Goal: Check status: Check status

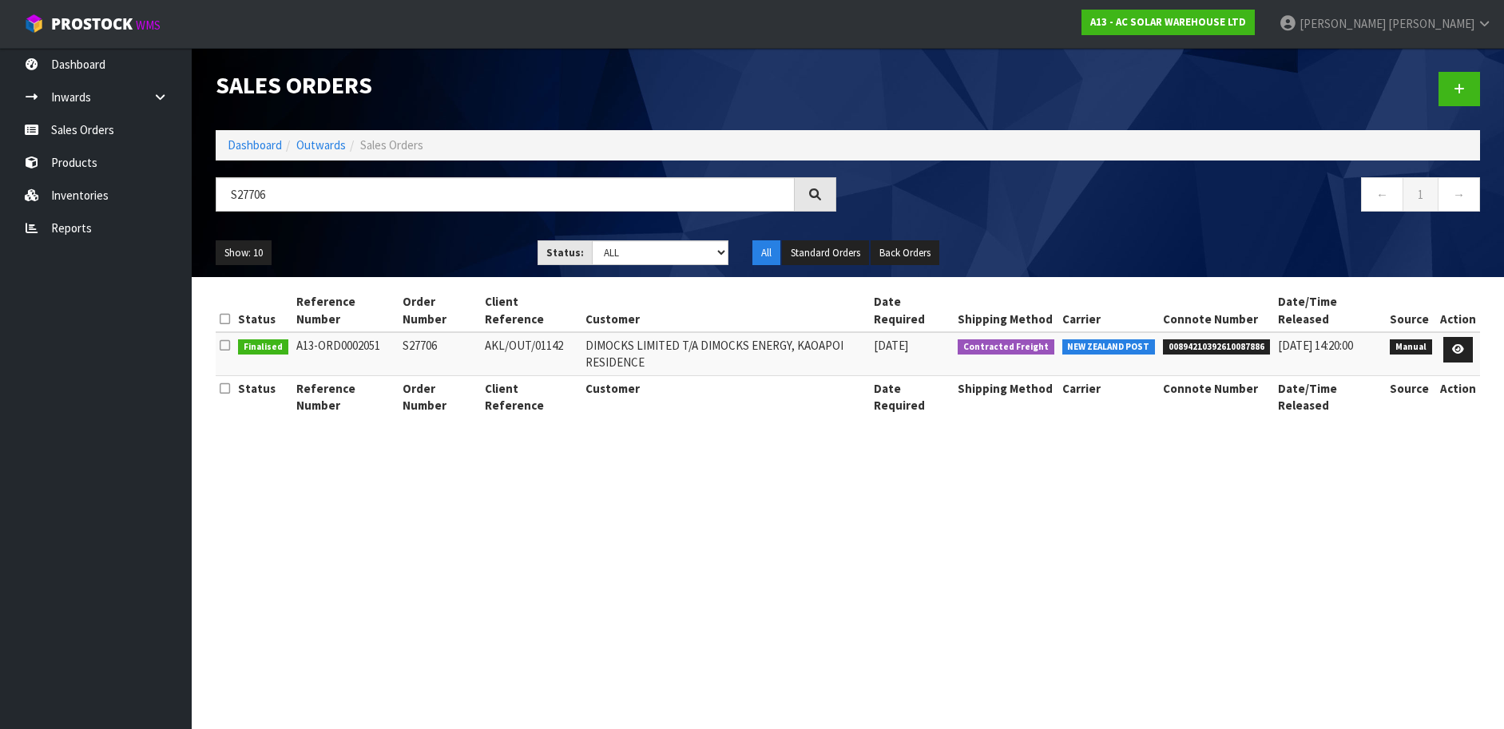
click at [1229, 353] on span "00894210392610087886" at bounding box center [1216, 347] width 107 height 16
click at [1229, 352] on span "00894210392610087886" at bounding box center [1216, 347] width 107 height 16
copy span "00894210392610087886"
click at [553, 193] on input "S27706" at bounding box center [505, 194] width 579 height 34
paste input "853"
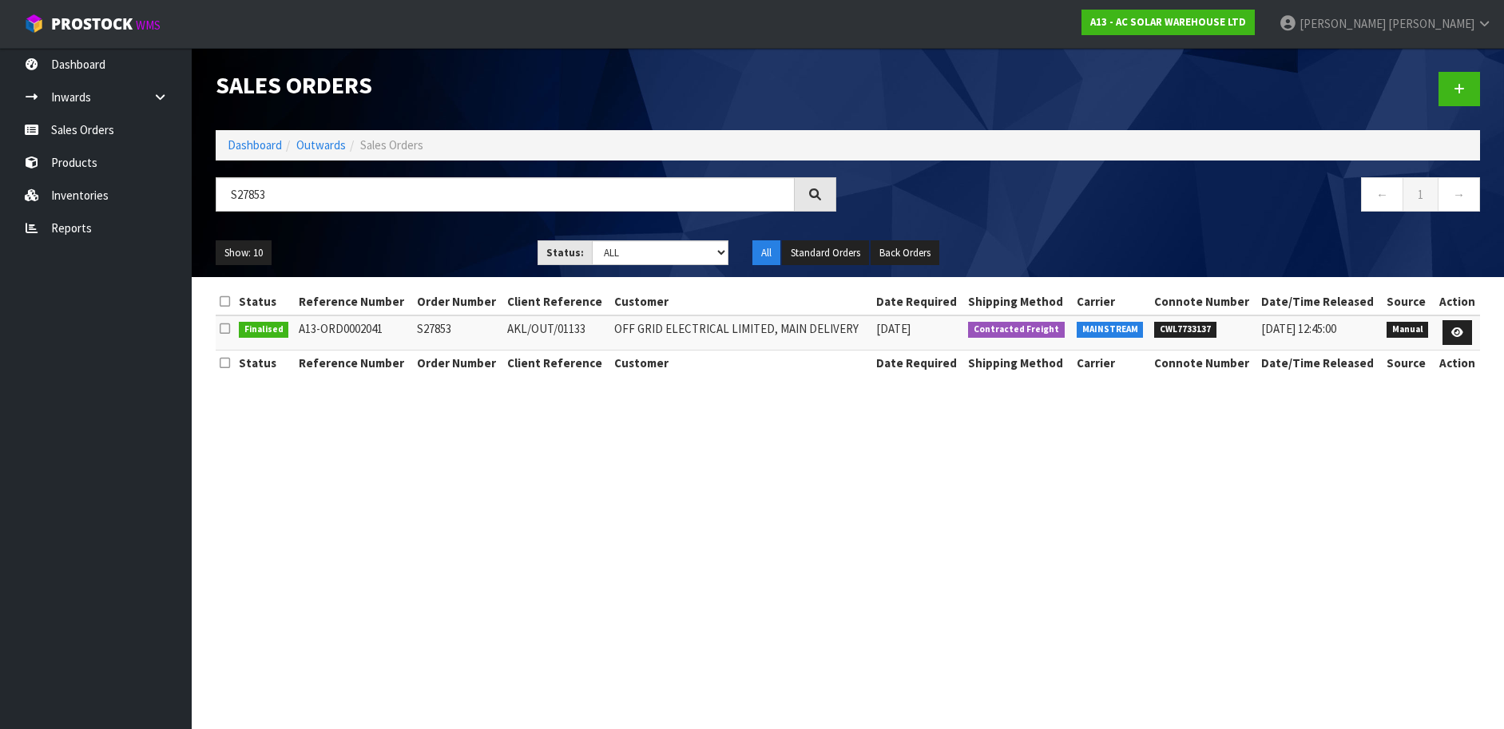
click at [1208, 339] on td "CWL7733137" at bounding box center [1203, 332] width 107 height 34
click at [1204, 331] on span "CWL7733137" at bounding box center [1185, 330] width 62 height 16
copy span "CWL7733137"
click at [560, 191] on input "S27853" at bounding box center [505, 194] width 579 height 34
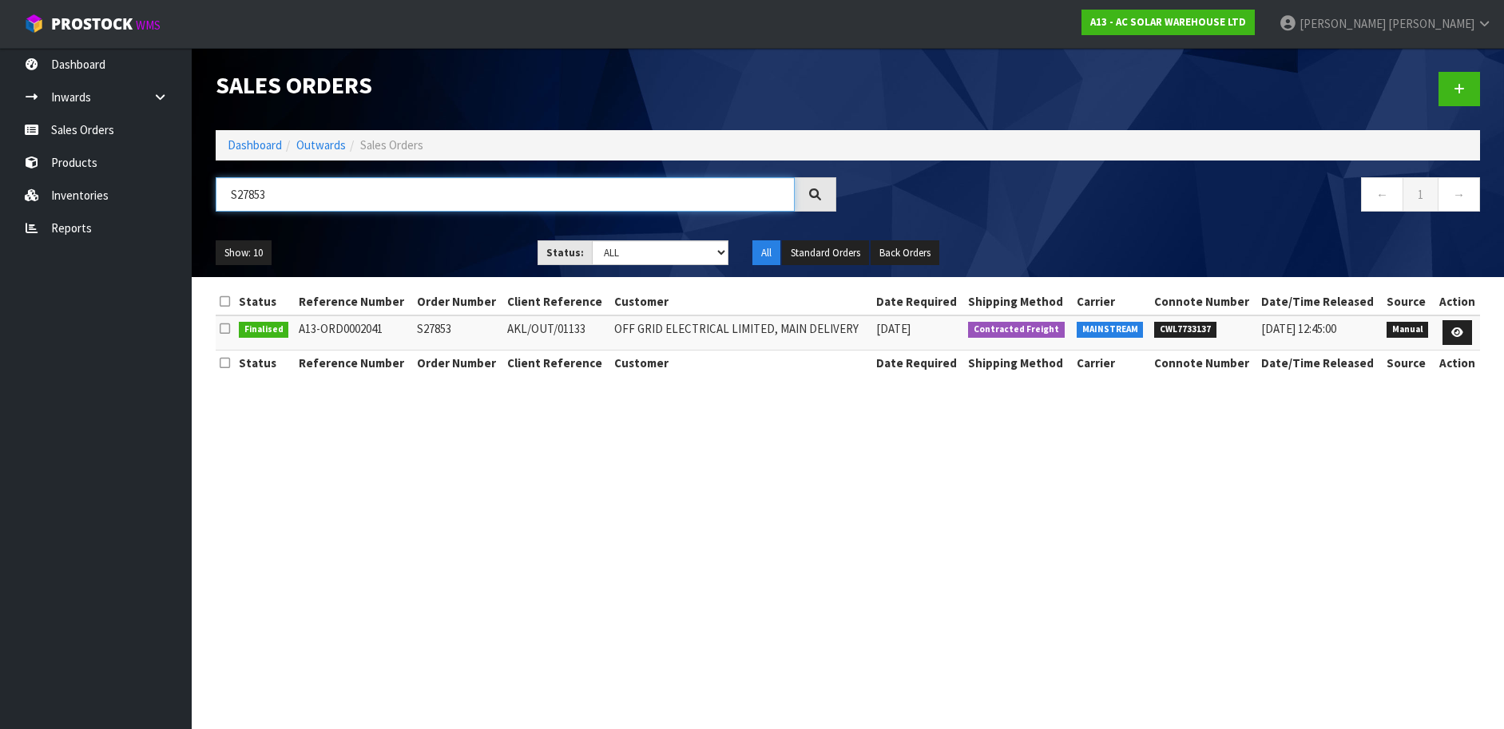
paste input "64"
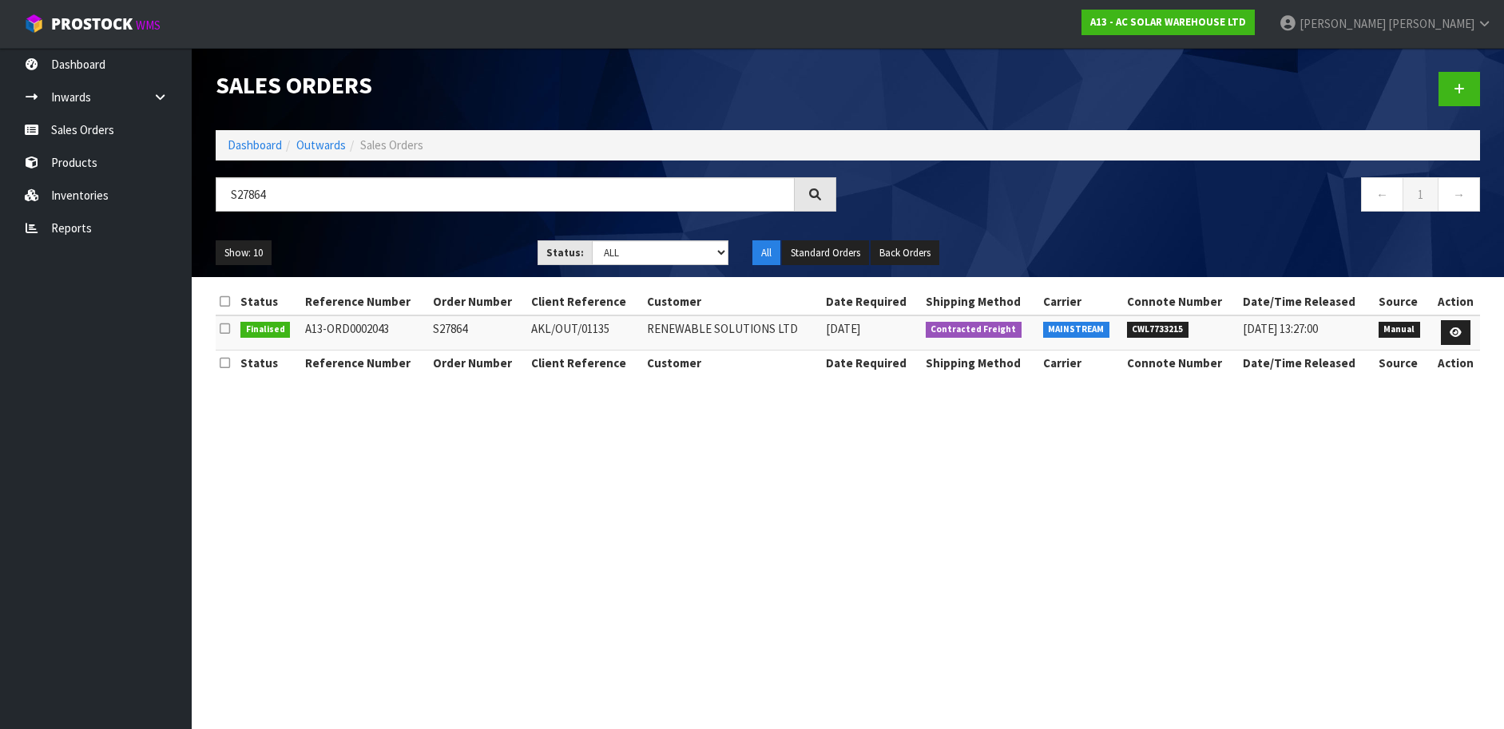
click at [1179, 329] on span "CWL7733215" at bounding box center [1158, 330] width 62 height 16
copy span "CWL7733215"
click at [399, 189] on input "S27864" at bounding box center [505, 194] width 579 height 34
paste input "95"
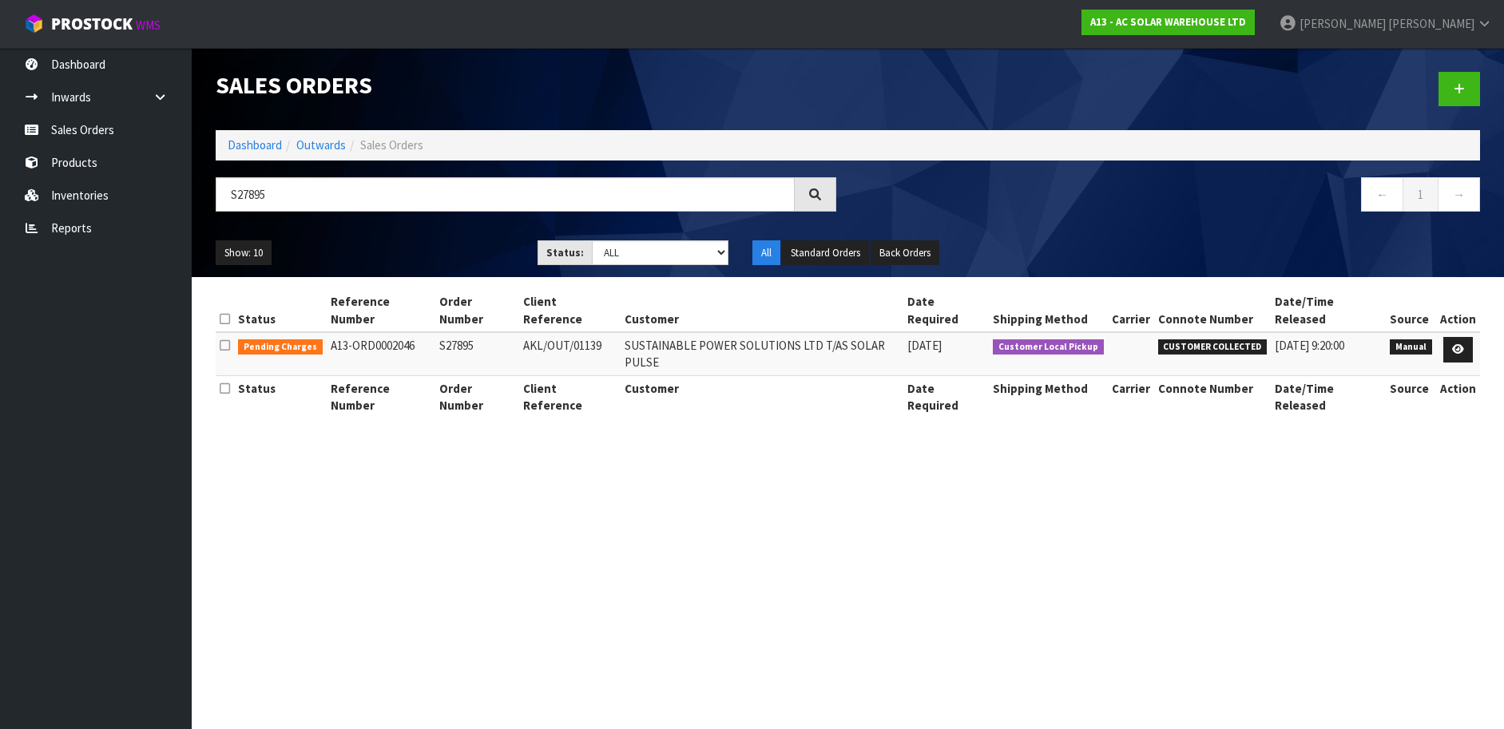
click at [634, 396] on section "Status Reference Number Order Number Client Reference Customer Date Required Sh…" at bounding box center [848, 362] width 1312 height 170
click at [342, 192] on input "S27895" at bounding box center [505, 194] width 579 height 34
paste input "902"
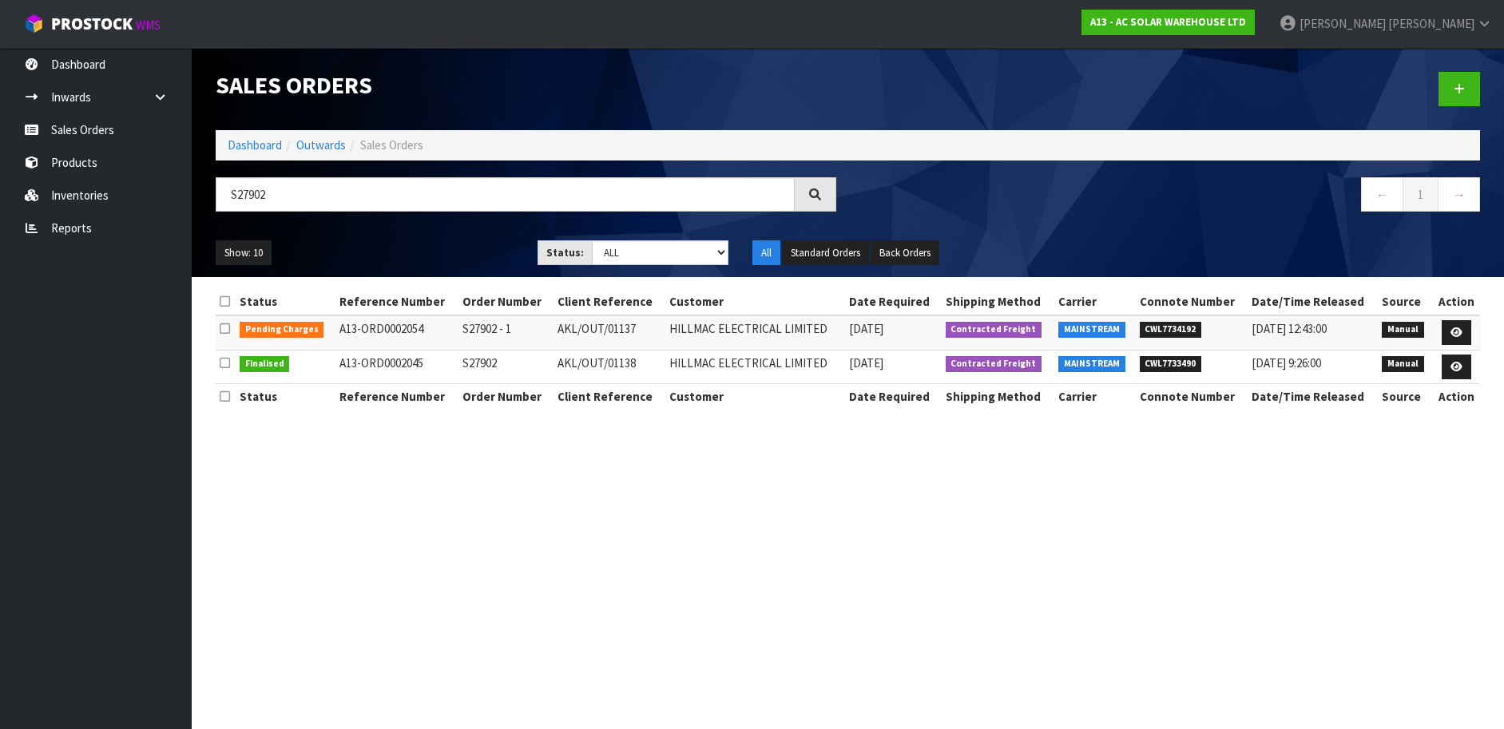
click at [1180, 324] on span "CWL7734192" at bounding box center [1171, 330] width 62 height 16
copy span "CWL7734192"
click at [439, 188] on input "S27902" at bounding box center [505, 194] width 579 height 34
click at [1196, 363] on span "CWL7733490" at bounding box center [1171, 364] width 62 height 16
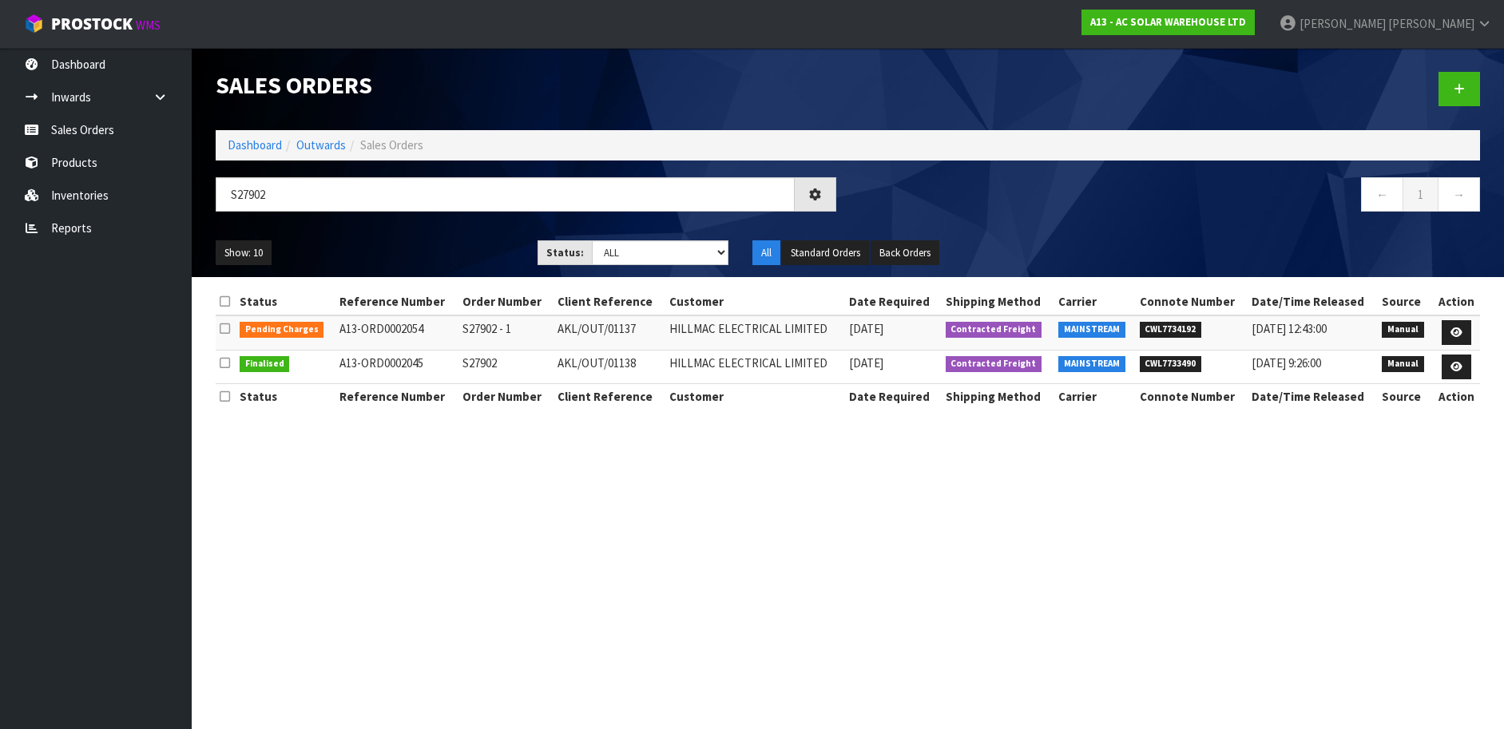
click at [1196, 363] on span "CWL7733490" at bounding box center [1171, 364] width 62 height 16
click at [1187, 363] on span "CWL7733490" at bounding box center [1171, 364] width 62 height 16
click at [1152, 361] on span "CWL7733490" at bounding box center [1171, 364] width 62 height 16
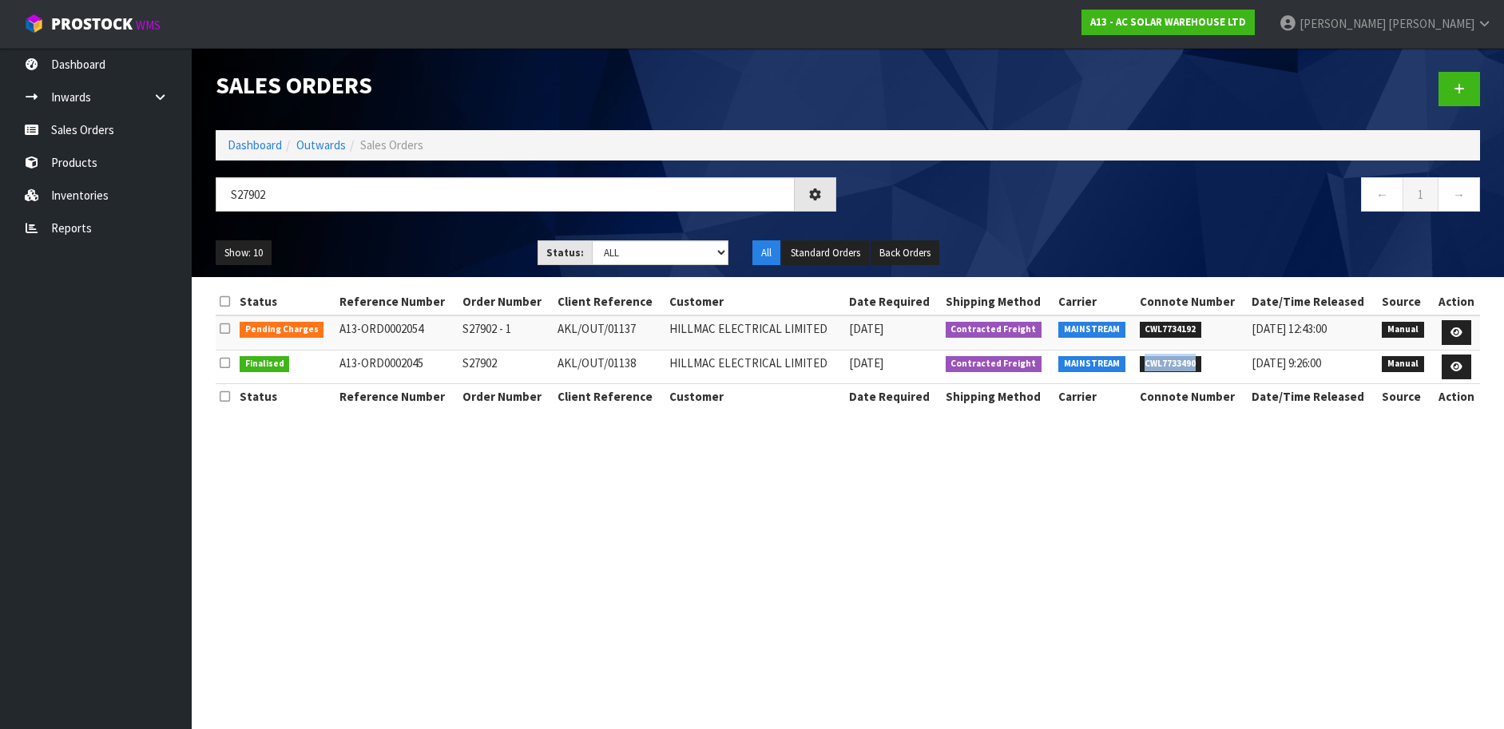
copy span "CWL7733490"
click at [545, 198] on input "S27902" at bounding box center [505, 194] width 579 height 34
paste input "780"
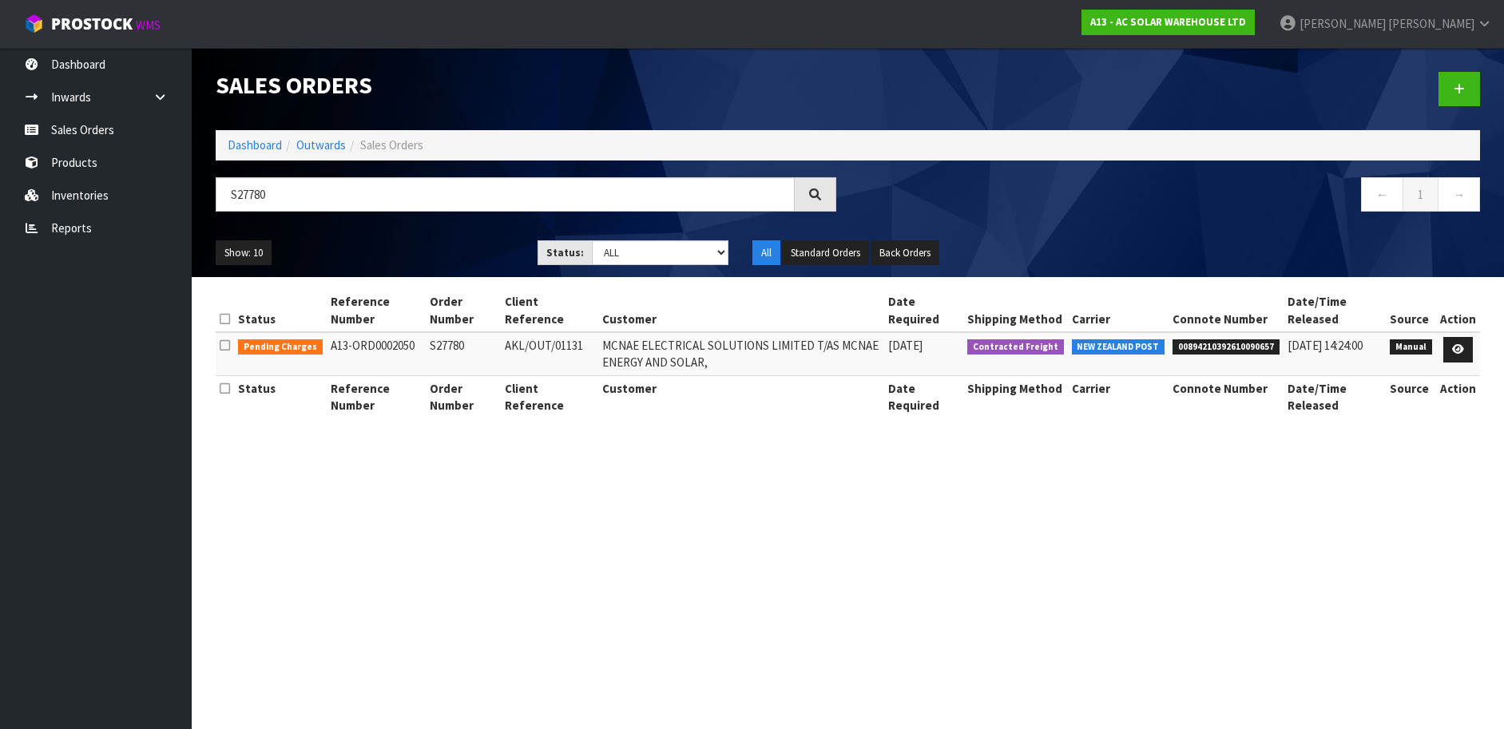
click at [1220, 343] on span "00894210392610090657" at bounding box center [1225, 347] width 107 height 16
copy span "00894210392610090657"
click at [329, 188] on input "S27780" at bounding box center [505, 194] width 579 height 34
paste input "056"
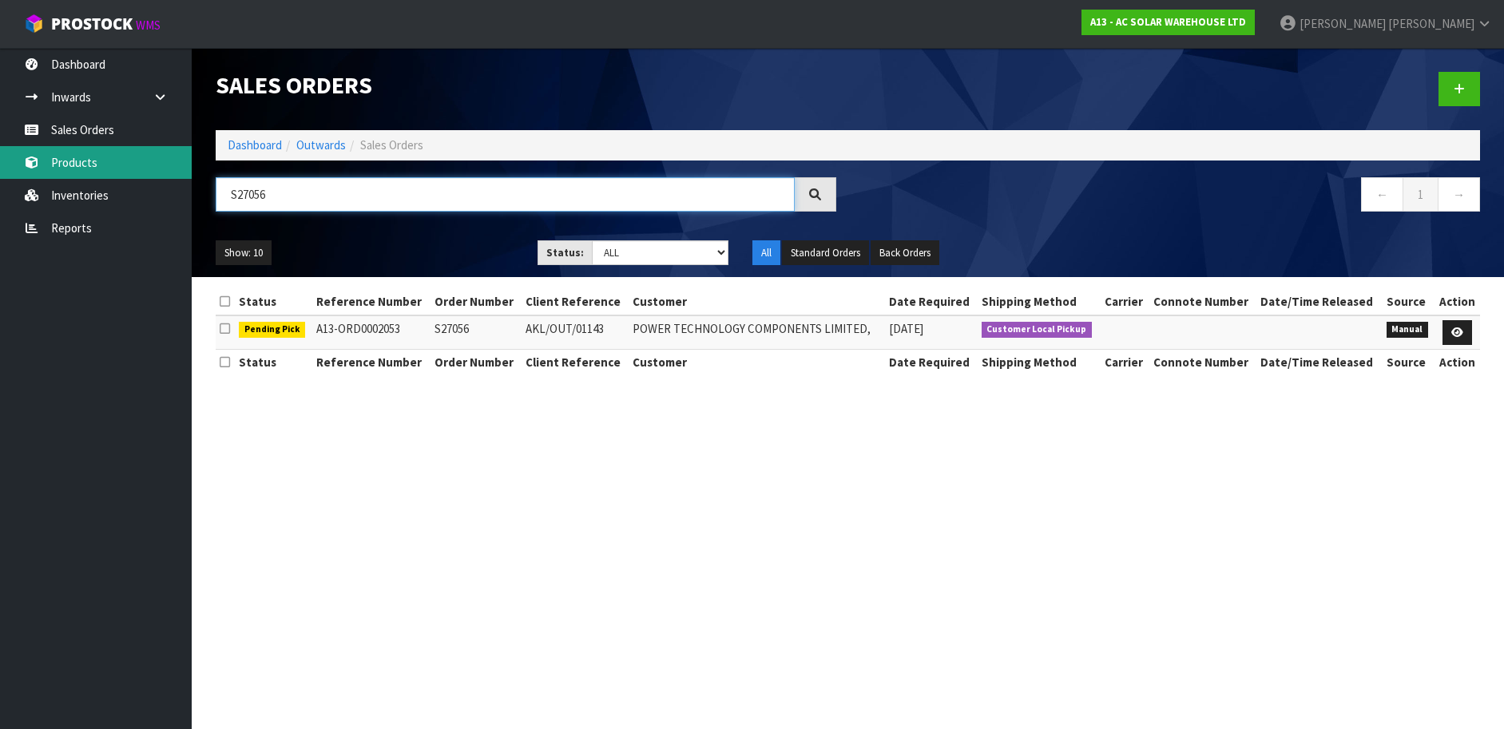
type input "S27056"
